Goal: Find specific page/section: Find specific page/section

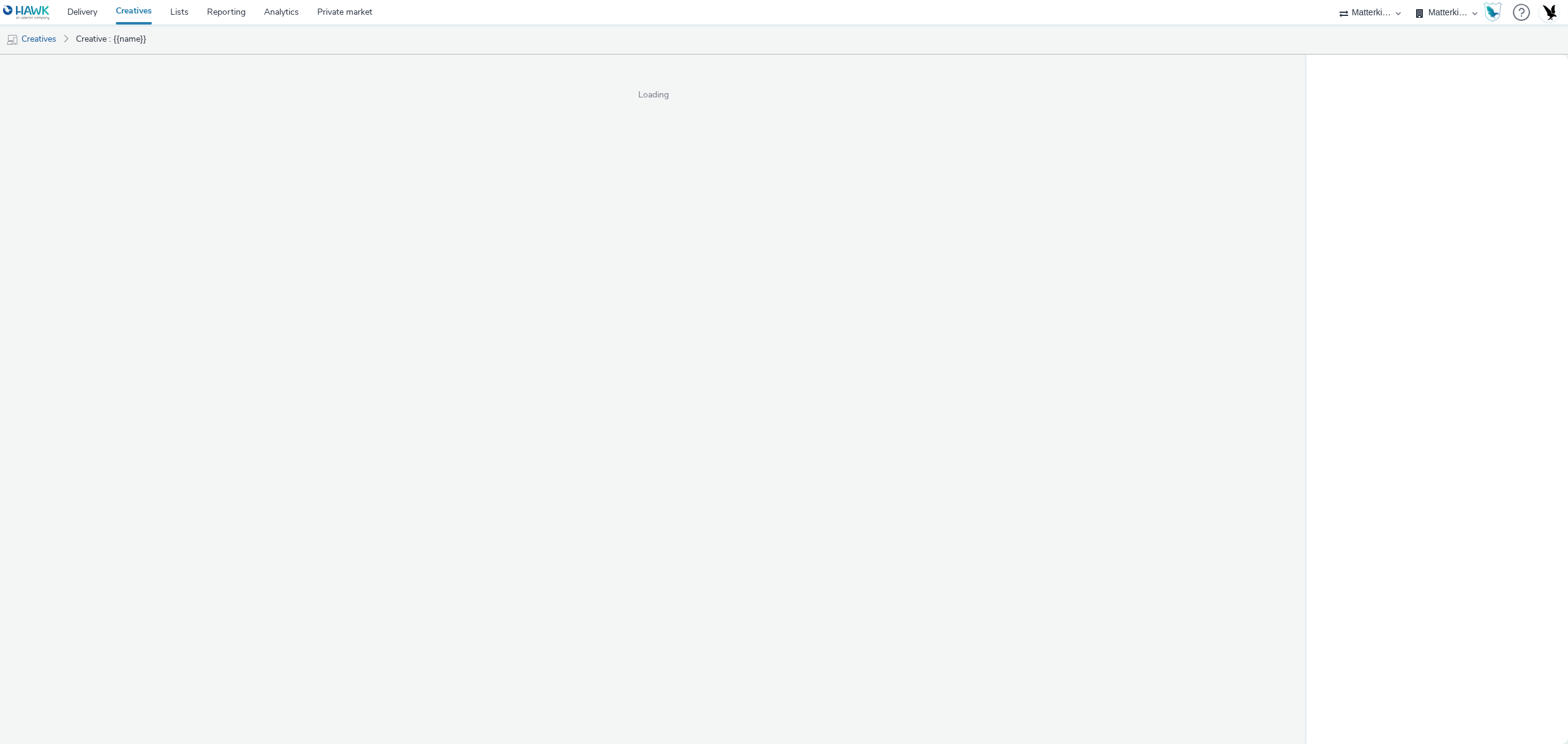
select select "f235d2cd-8e11-4e46-aed5-ef3b73ee5f46"
select select "16102c92-9fcd-42ae-98c7-a7aa27a96925"
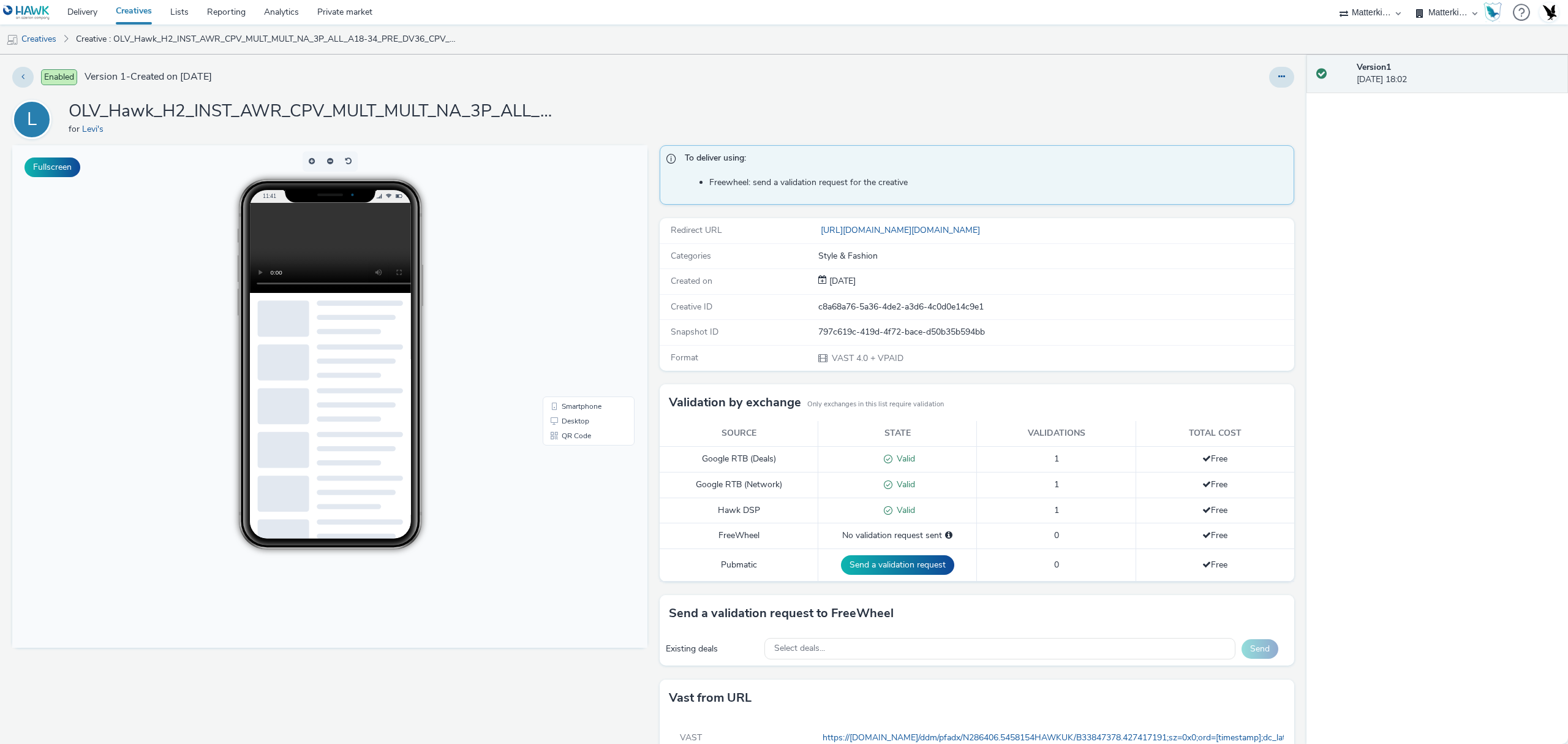
click at [288, 248] on video at bounding box center [339, 248] width 180 height 90
click at [915, 229] on link "https://pagead2.googlesyndication.com/pcs/click?xai=AKAOjstnvGNmVPI7qBUJIrwhQz1…" at bounding box center [902, 230] width 167 height 11
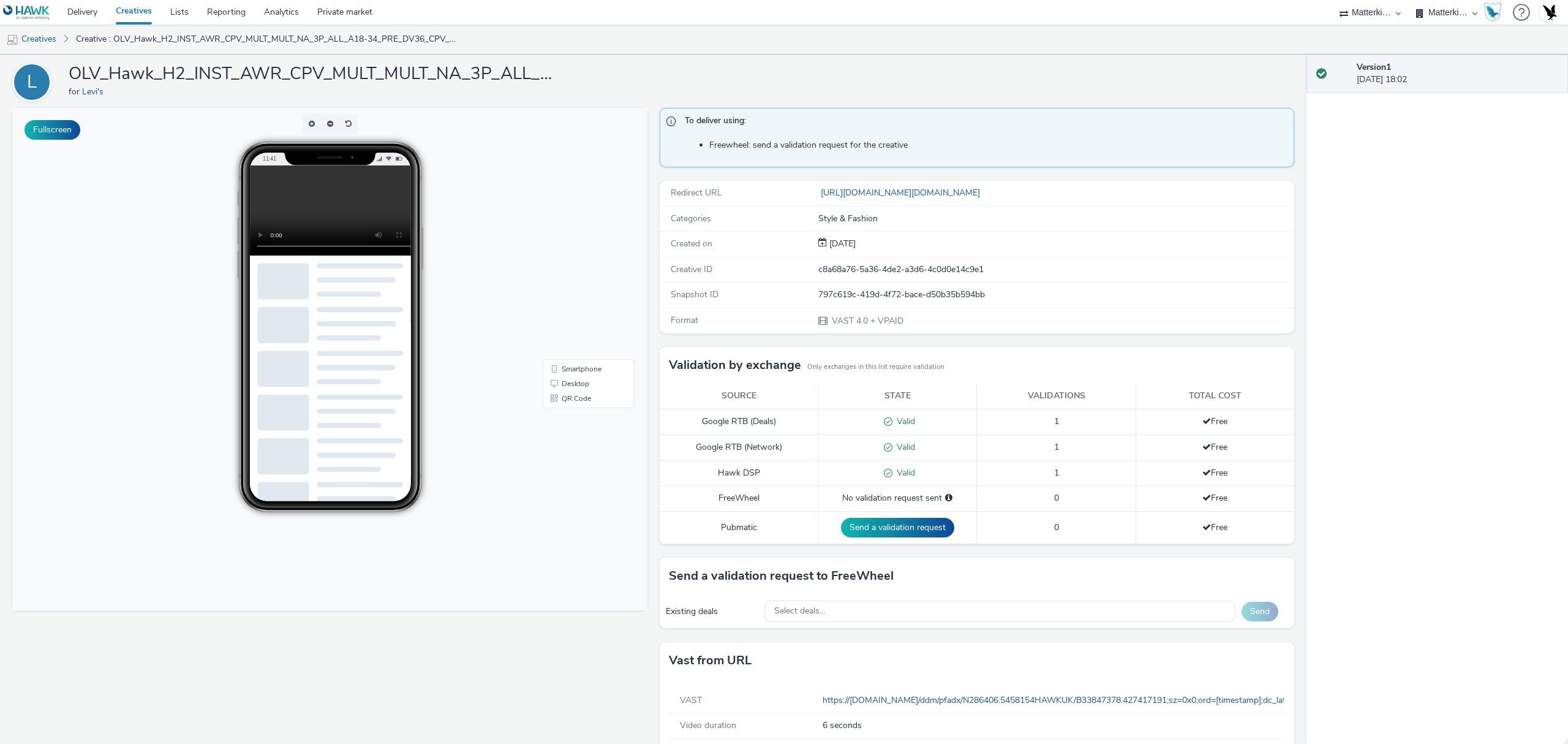
scroll to position [59, 0]
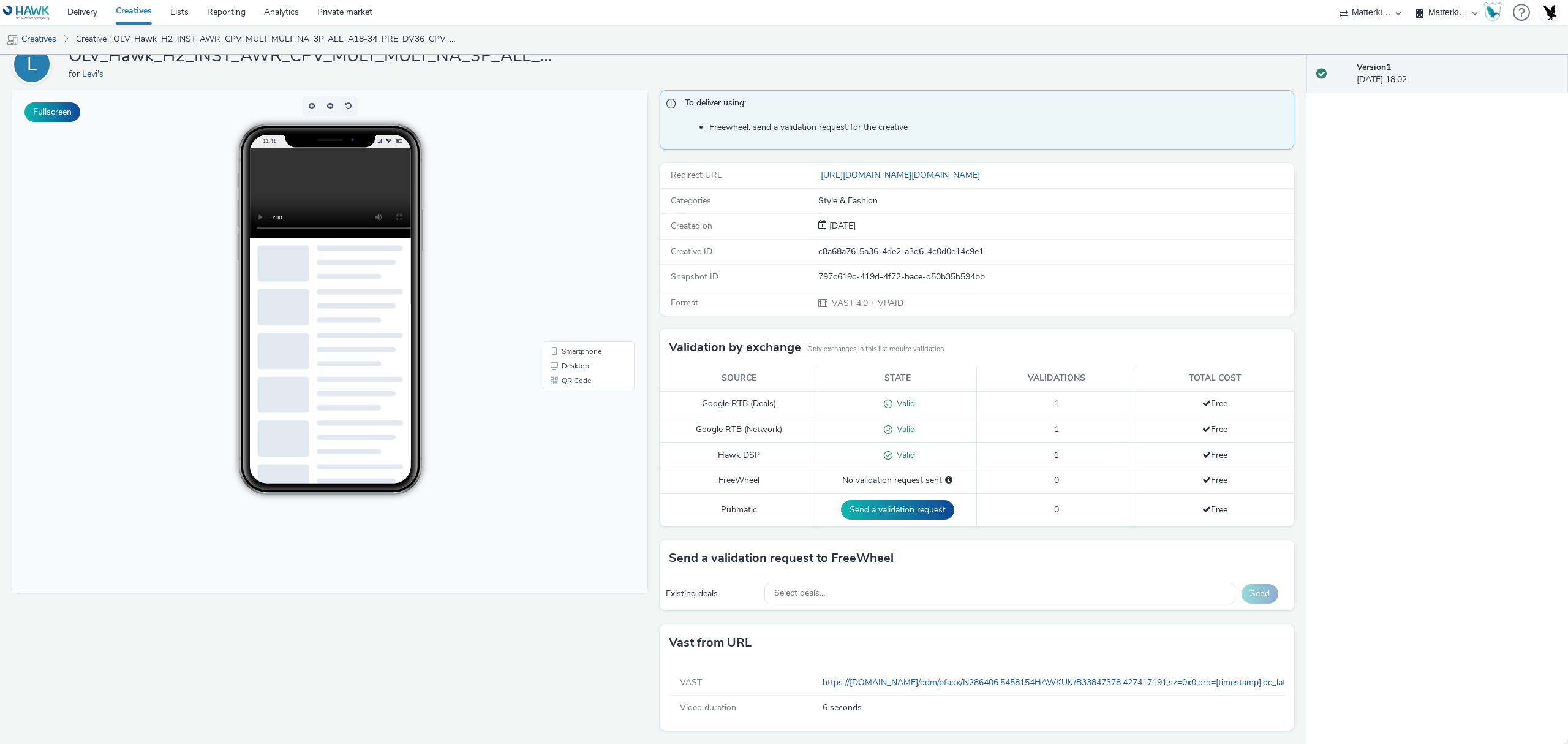
click at [964, 677] on link "https://ad.doubleclick.net/ddm/pfadx/N286406.5458154HAWKUK/B33847378.427417191;…" at bounding box center [1520, 682] width 1395 height 11
click at [50, 31] on link "Creatives" at bounding box center [31, 39] width 62 height 30
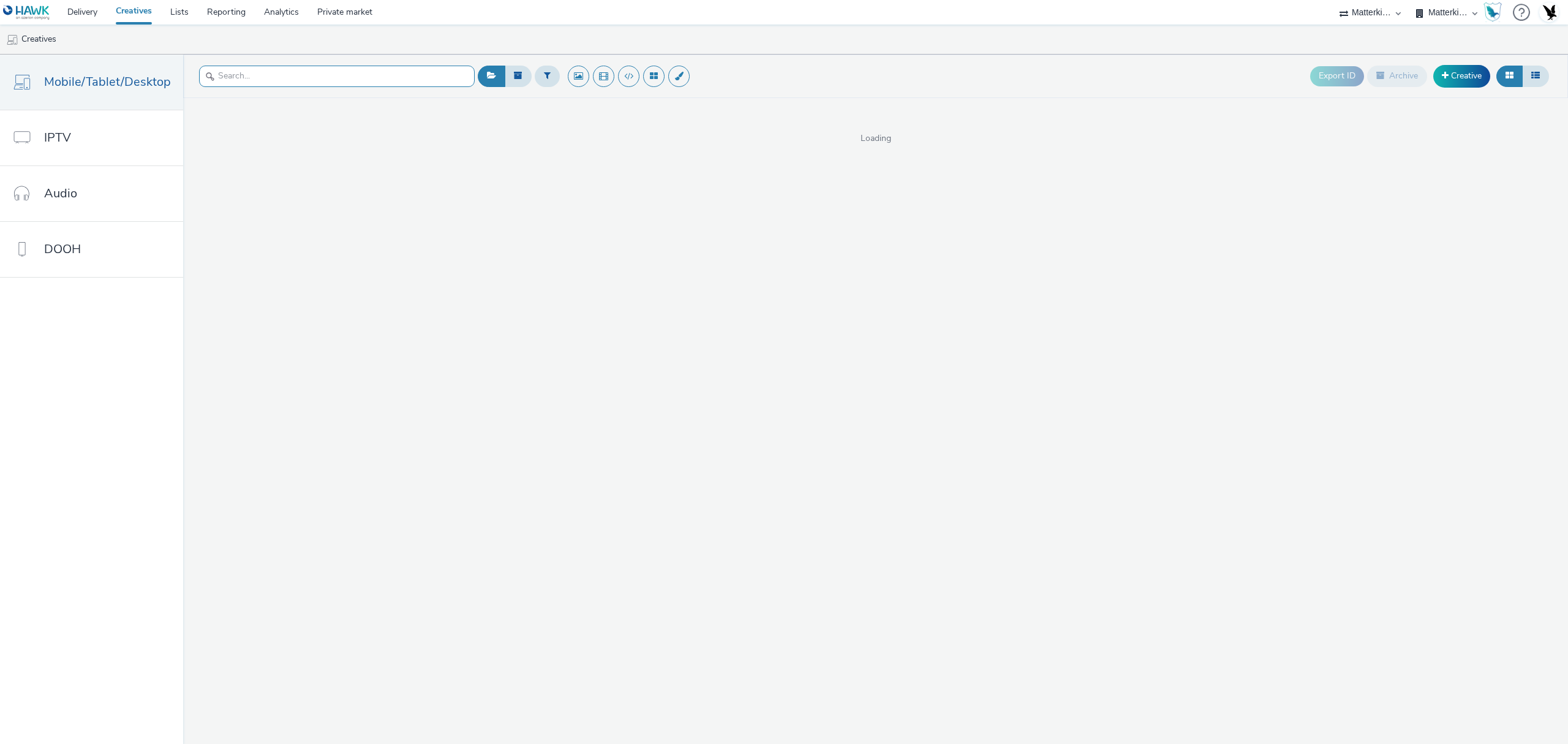
click at [432, 82] on input "text" at bounding box center [337, 77] width 275 height 22
type input "levi"
click at [289, 71] on input "levi" at bounding box center [337, 77] width 275 height 22
click at [278, 73] on input "levi" at bounding box center [337, 77] width 275 height 22
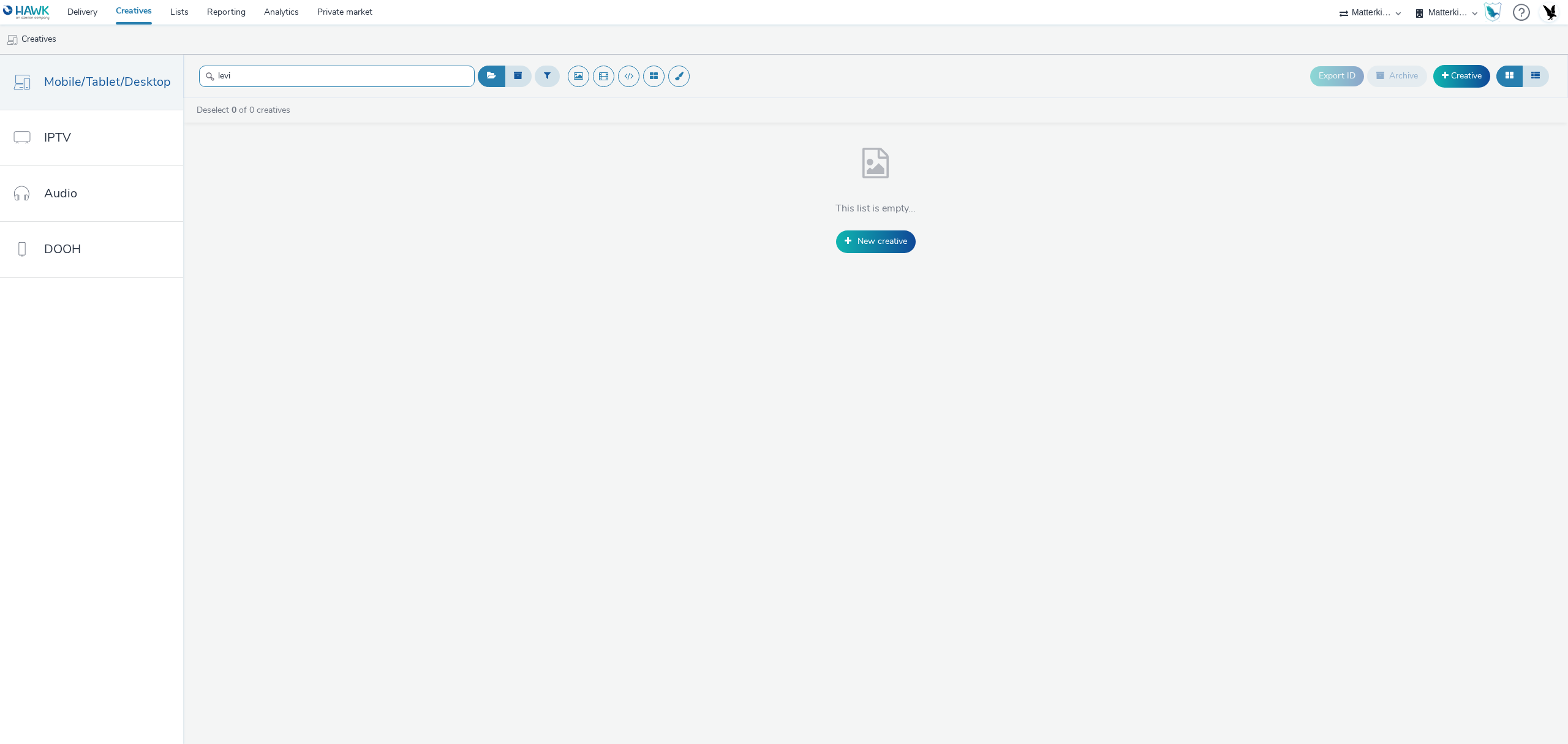
type input "lev"
click at [393, 85] on input "lev" at bounding box center [337, 77] width 275 height 22
click at [83, 19] on link "Delivery" at bounding box center [83, 12] width 48 height 24
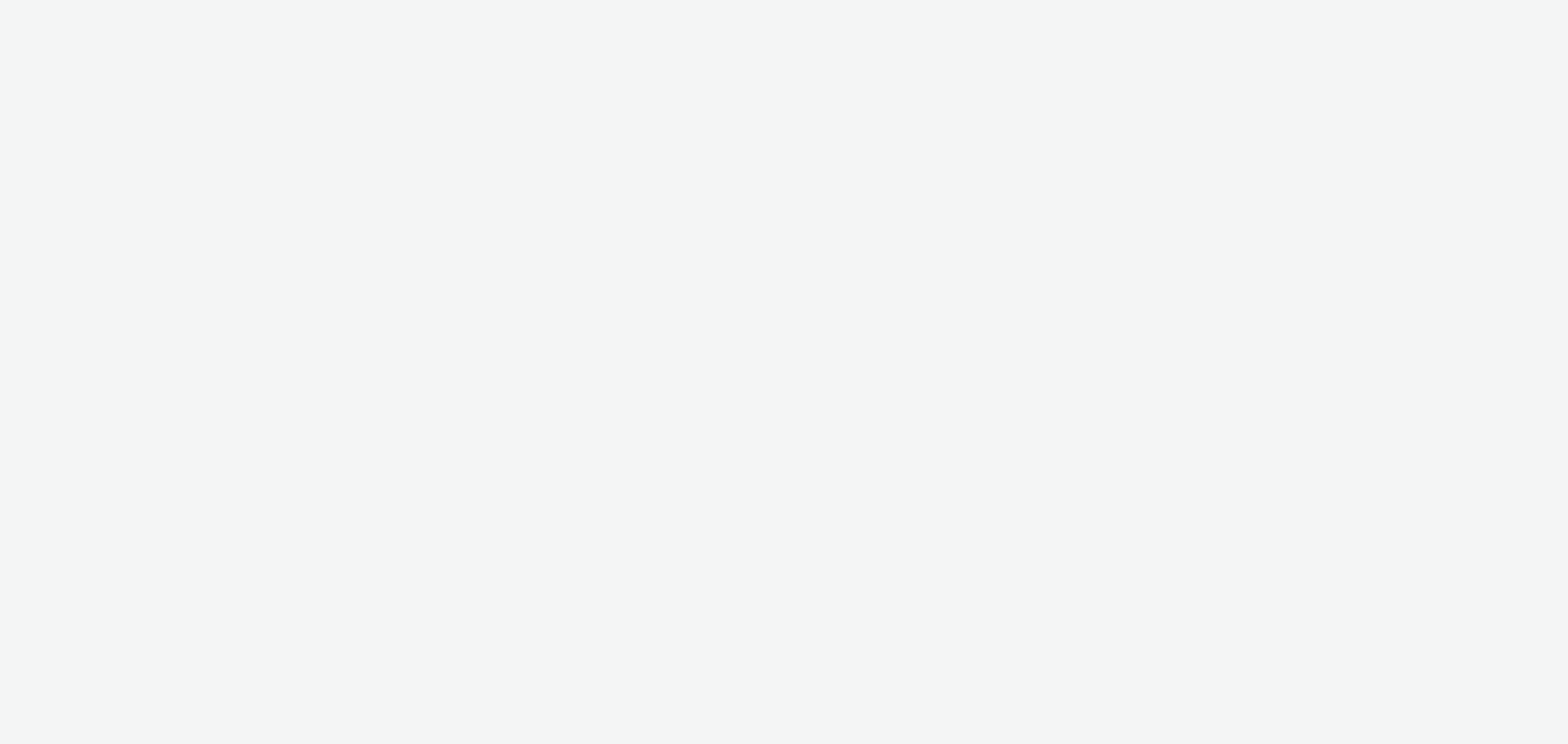
select select "f235d2cd-8e11-4e46-aed5-ef3b73ee5f46"
select select "16102c92-9fcd-42ae-98c7-a7aa27a96925"
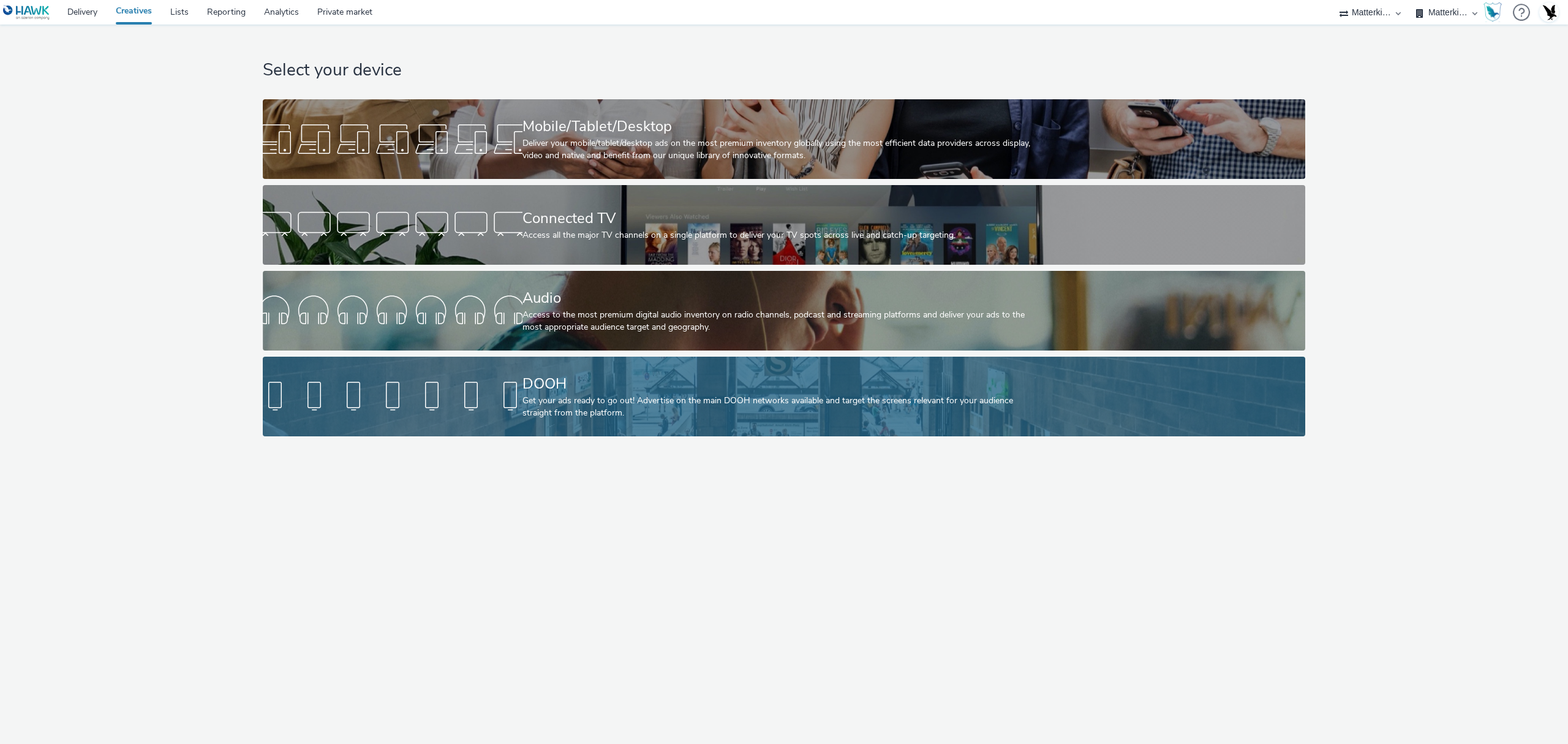
click at [576, 399] on div "Get your ads ready to go out! Advertise on the main DOOH networks available and…" at bounding box center [782, 407] width 519 height 25
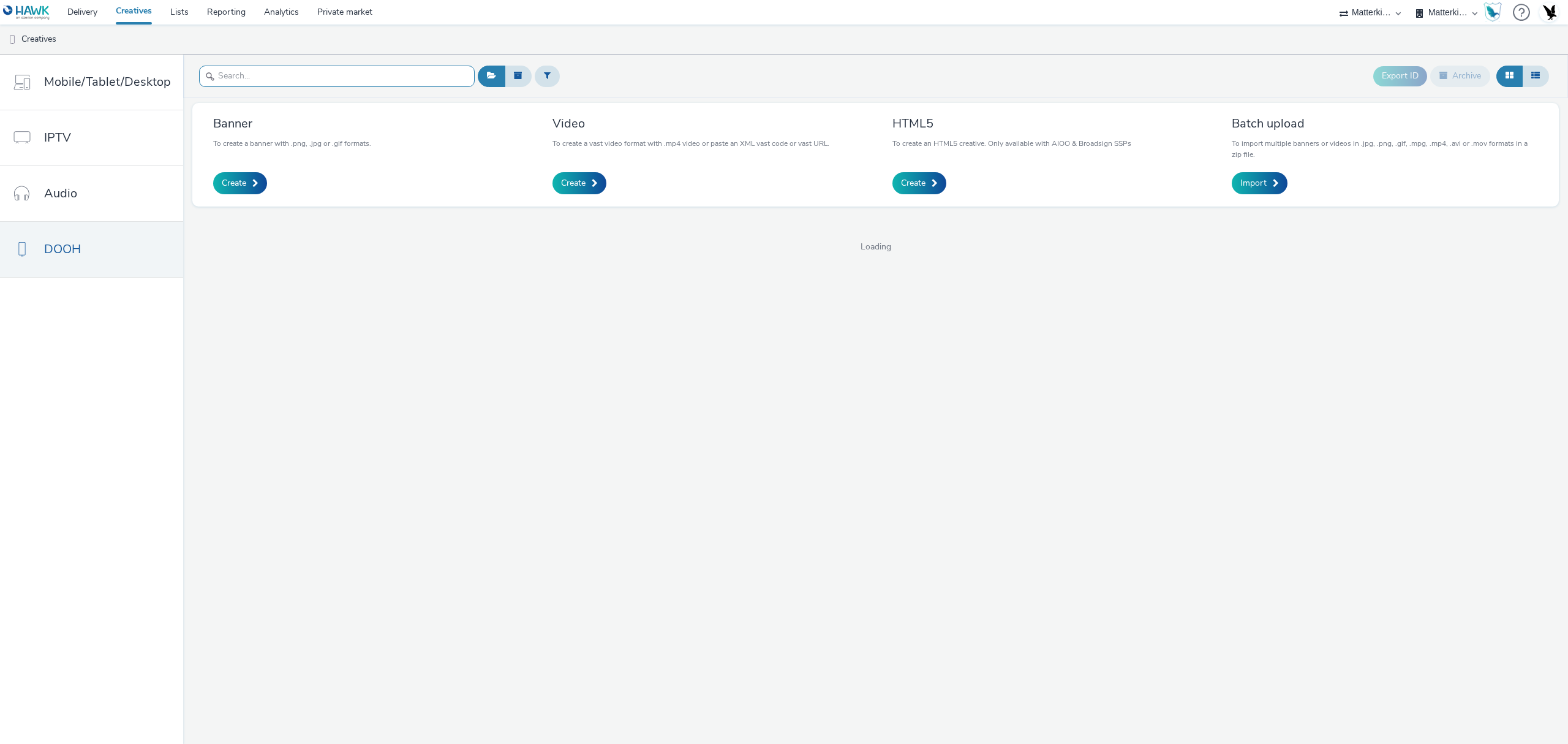
click at [342, 67] on input "text" at bounding box center [337, 77] width 275 height 22
click at [277, 83] on input "sapu" at bounding box center [337, 77] width 275 height 22
type input "s"
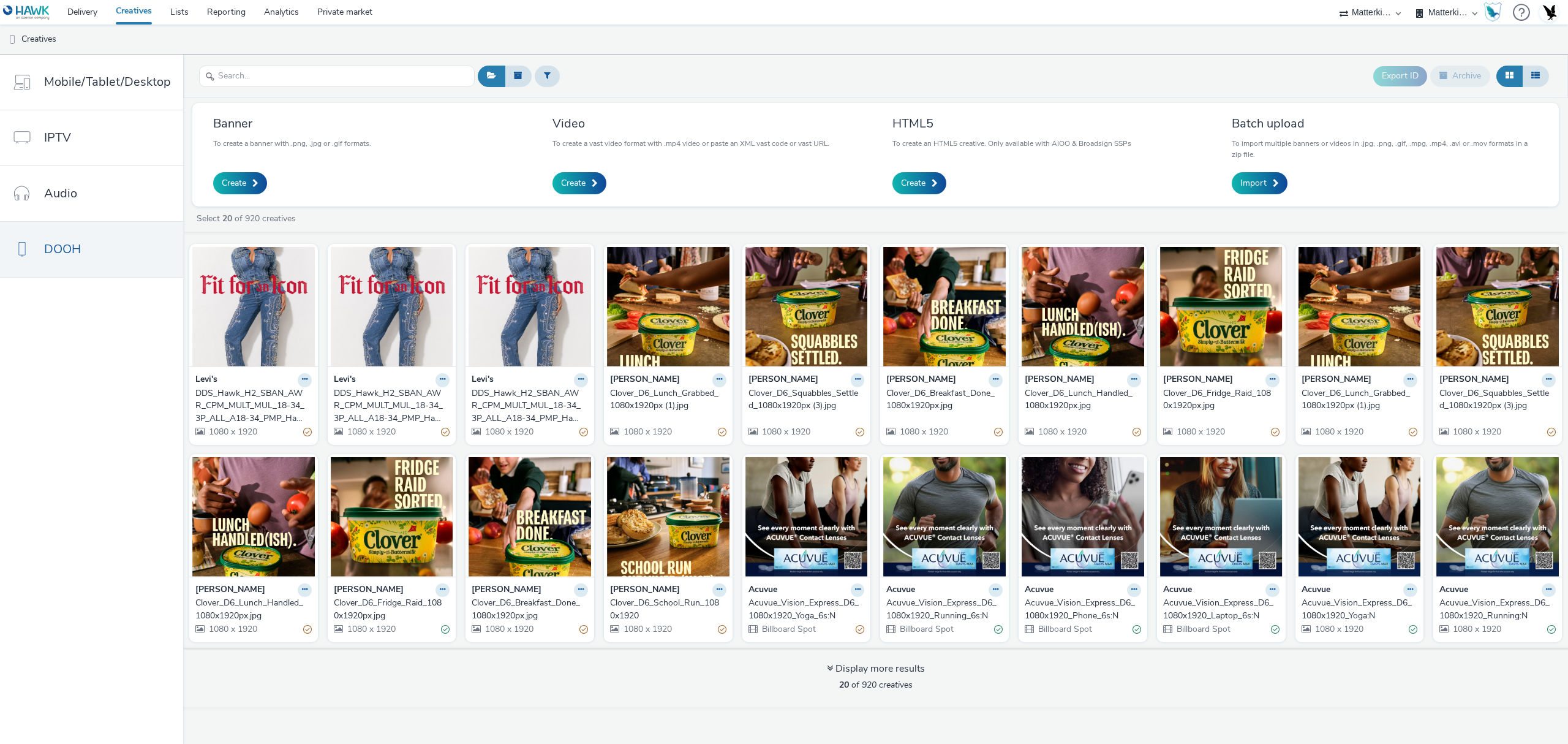
click at [803, 388] on div "Clover_D6_Squabbles_Settled_1080x1920px (3).jpg" at bounding box center [804, 399] width 112 height 25
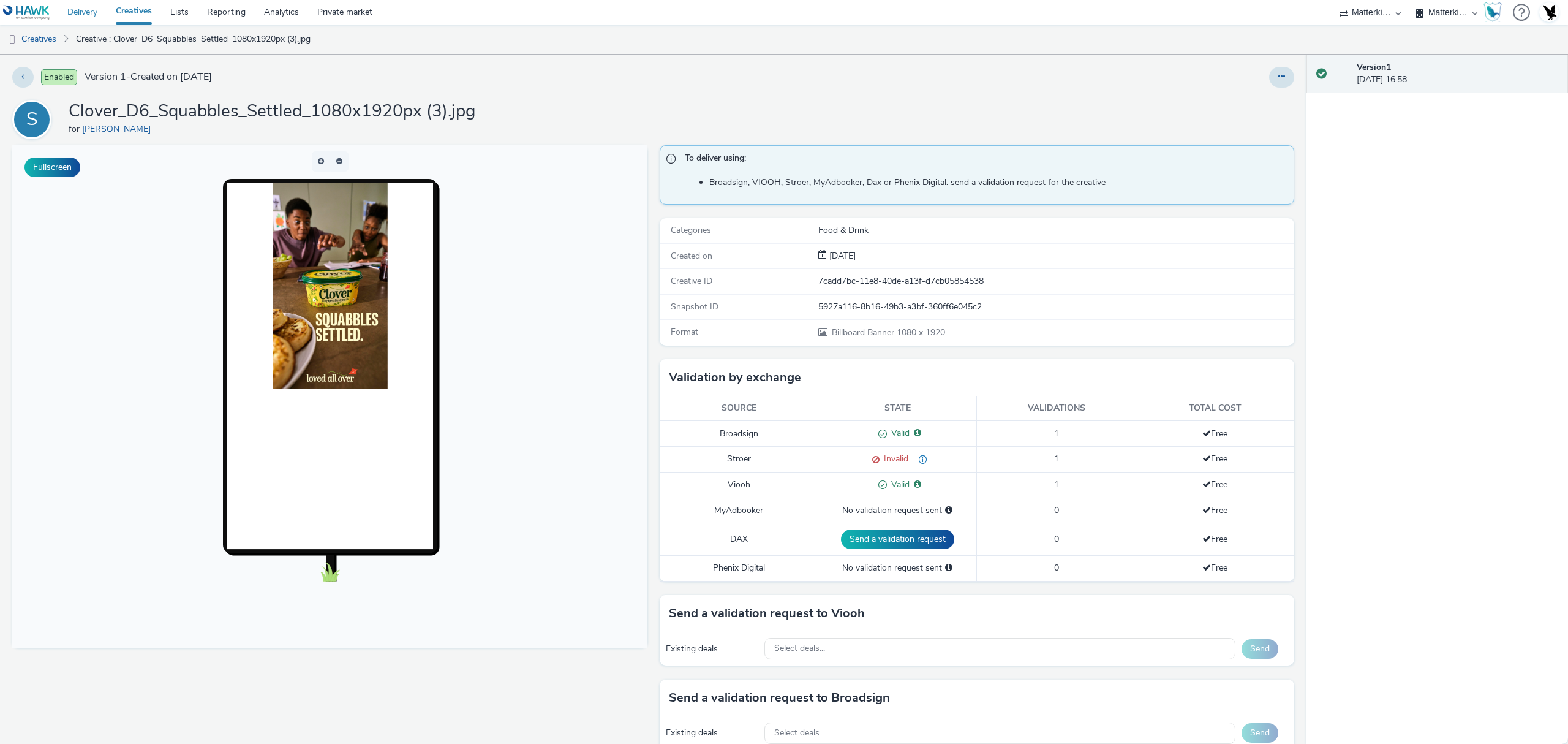
click at [91, 15] on link "Delivery" at bounding box center [83, 12] width 48 height 24
